Goal: Navigation & Orientation: Find specific page/section

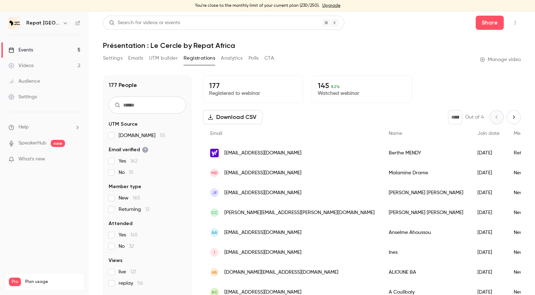
click at [30, 63] on div "Videos" at bounding box center [21, 65] width 25 height 7
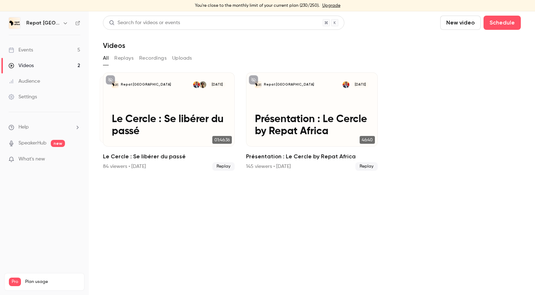
click at [31, 52] on div "Events" at bounding box center [21, 49] width 24 height 7
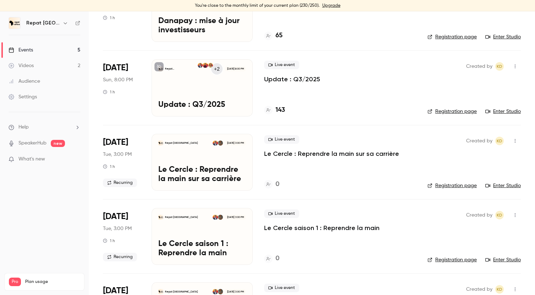
scroll to position [92, 0]
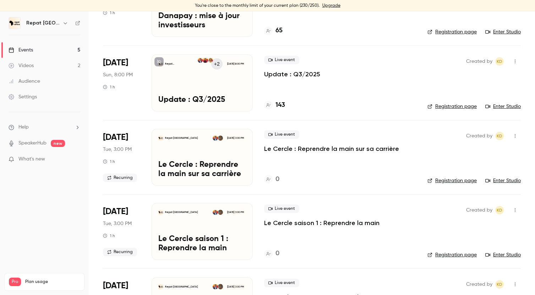
click at [298, 149] on p "Le Cercle : Reprendre la main sur sa carrière" at bounding box center [331, 148] width 135 height 9
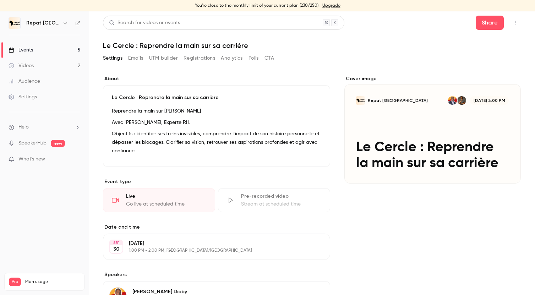
click at [513, 21] on icon "button" at bounding box center [515, 22] width 6 height 5
click at [473, 44] on div "Enter Studio" at bounding box center [487, 40] width 54 height 7
